Goal: Task Accomplishment & Management: Use online tool/utility

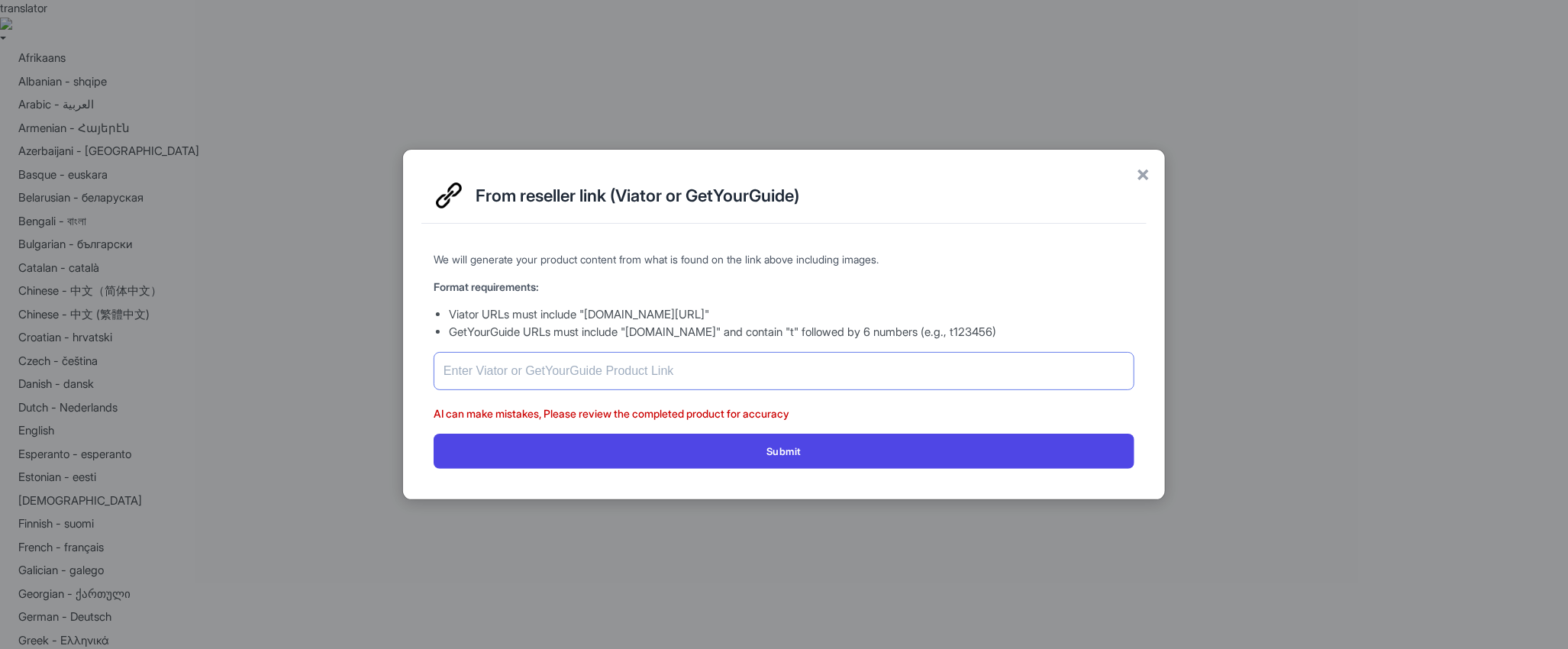
click at [562, 363] on input "text" at bounding box center [784, 371] width 701 height 38
type input "[URL][DOMAIN_NAME]"
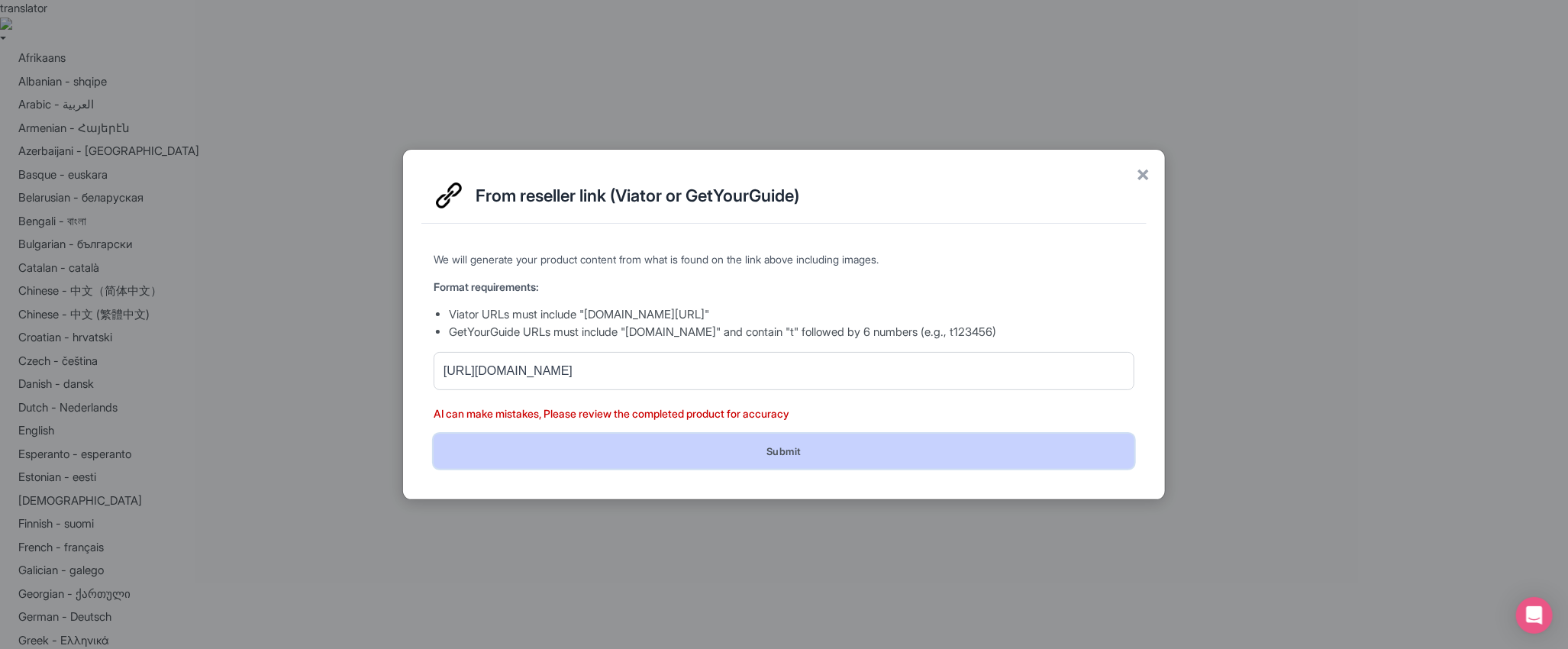
click at [768, 443] on button "Submit" at bounding box center [784, 451] width 701 height 35
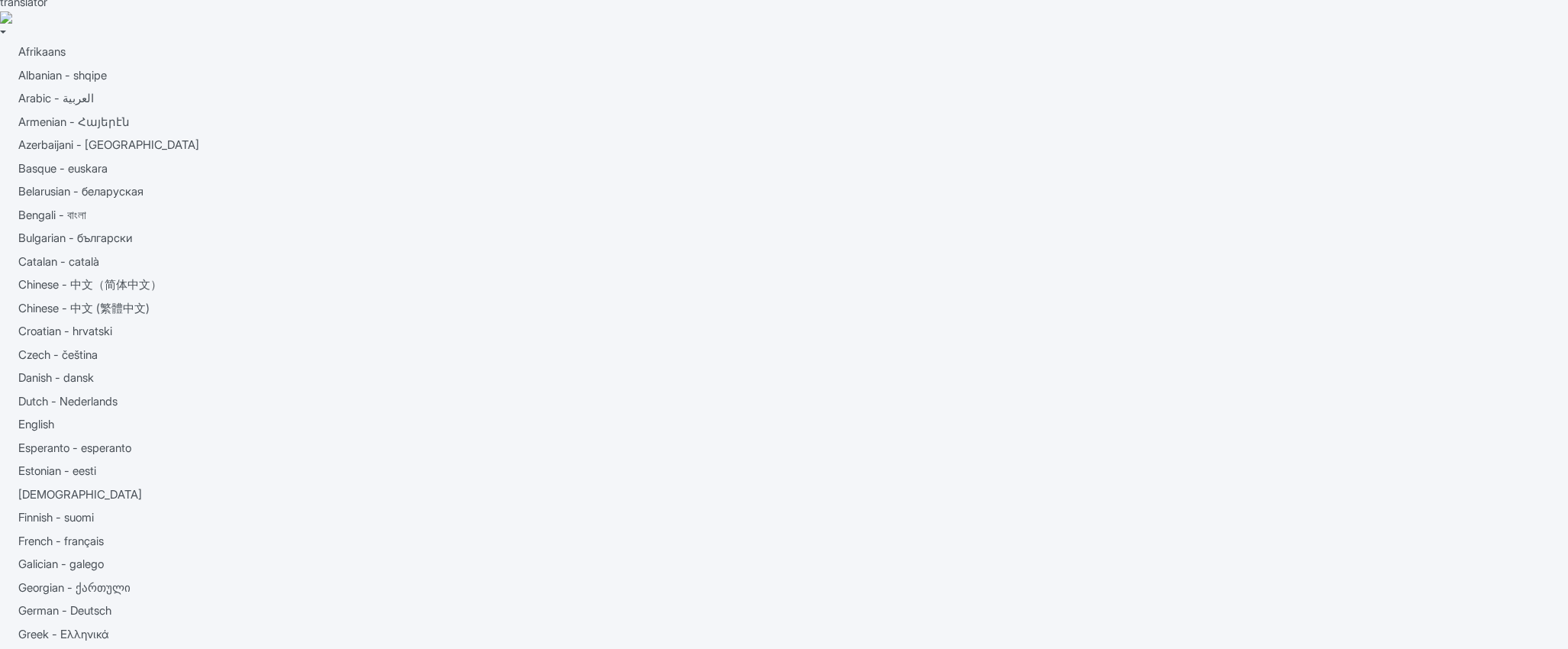
scroll to position [61, 0]
